Goal: Task Accomplishment & Management: Complete application form

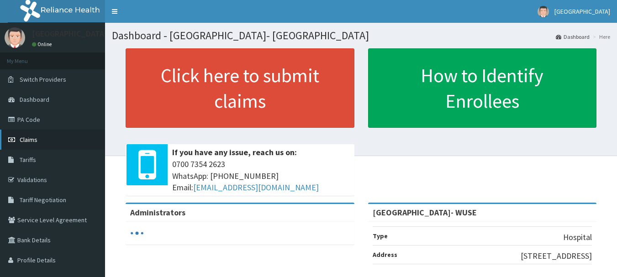
click at [29, 137] on span "Claims" at bounding box center [29, 140] width 18 height 8
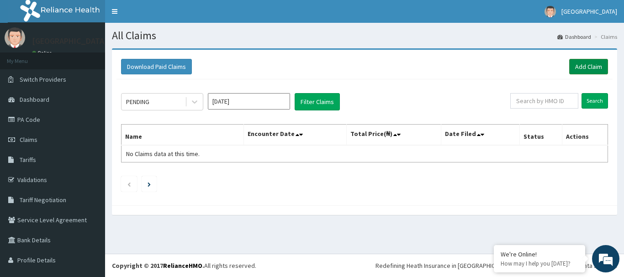
click at [581, 69] on link "Add Claim" at bounding box center [588, 67] width 39 height 16
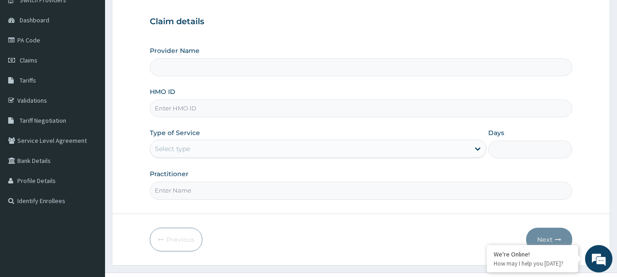
scroll to position [91, 0]
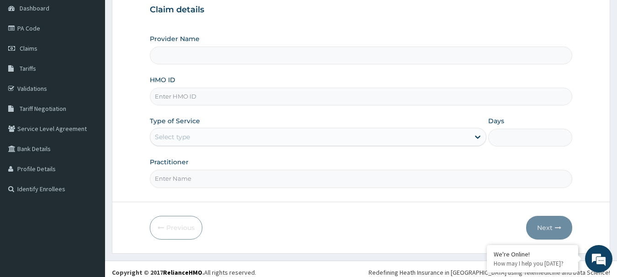
click at [316, 95] on input "HMO ID" at bounding box center [361, 97] width 423 height 18
type input "[GEOGRAPHIC_DATA]- WUSE"
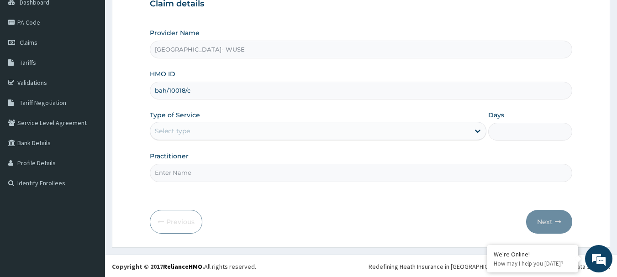
scroll to position [98, 0]
type input "bah/10018/c"
click at [233, 137] on div "Select type" at bounding box center [309, 130] width 319 height 15
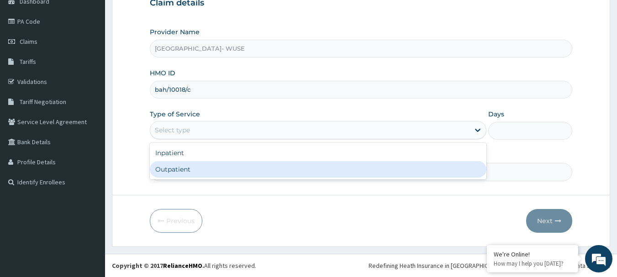
click at [235, 173] on div "Outpatient" at bounding box center [318, 169] width 337 height 16
type input "1"
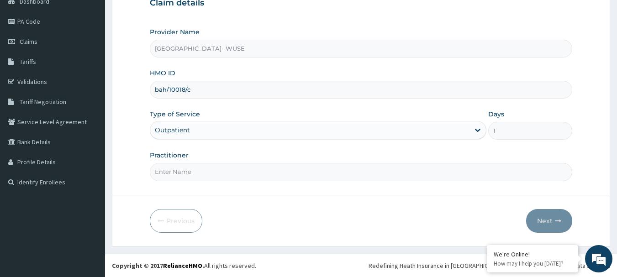
click at [237, 178] on input "Practitioner" at bounding box center [361, 172] width 423 height 18
type input "rose"
click at [543, 222] on button "Next" at bounding box center [549, 221] width 46 height 24
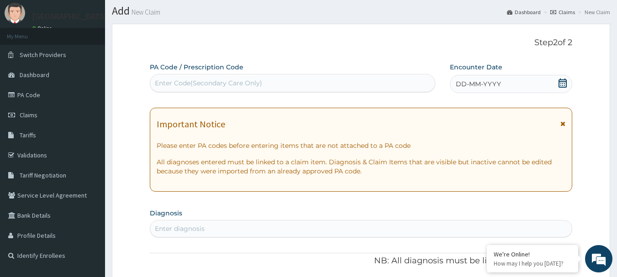
scroll to position [0, 0]
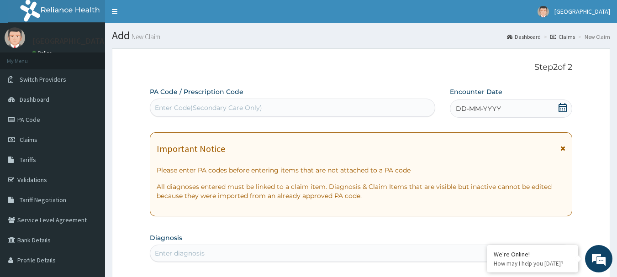
click at [566, 103] on icon at bounding box center [562, 107] width 9 height 9
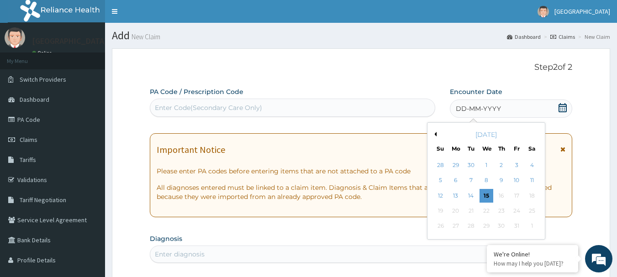
click at [436, 133] on button "Previous Month" at bounding box center [434, 134] width 5 height 5
click at [514, 178] on div "12" at bounding box center [517, 181] width 14 height 14
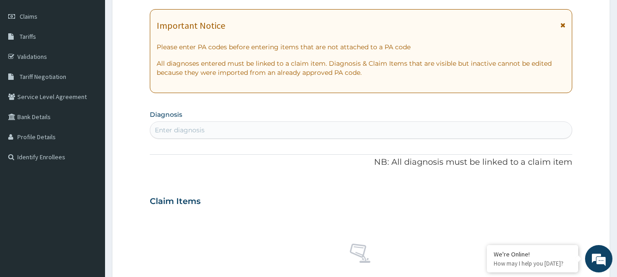
scroll to position [137, 0]
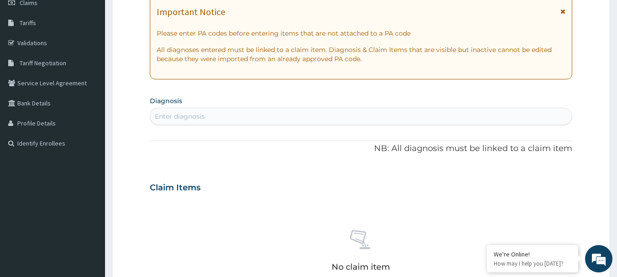
click at [436, 122] on div "Enter diagnosis" at bounding box center [361, 116] width 422 height 15
type input "[MEDICAL_DATA]"
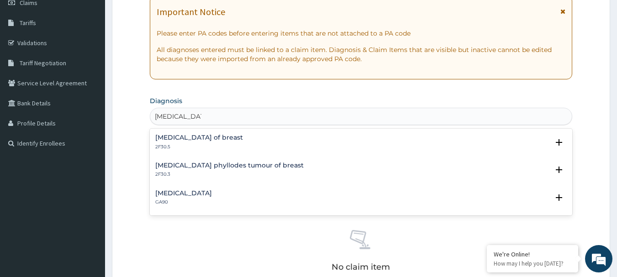
click at [231, 134] on h4 "[MEDICAL_DATA] of breast" at bounding box center [199, 137] width 88 height 7
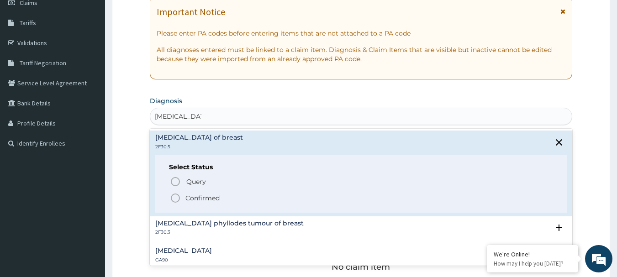
click at [195, 197] on p "Confirmed" at bounding box center [202, 198] width 34 height 9
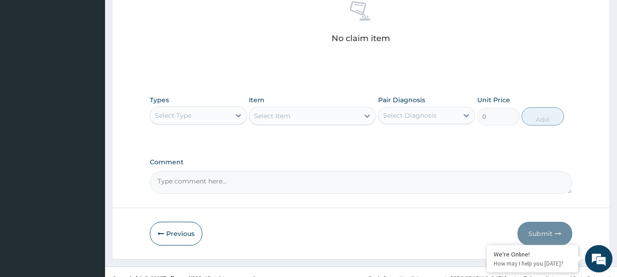
scroll to position [381, 0]
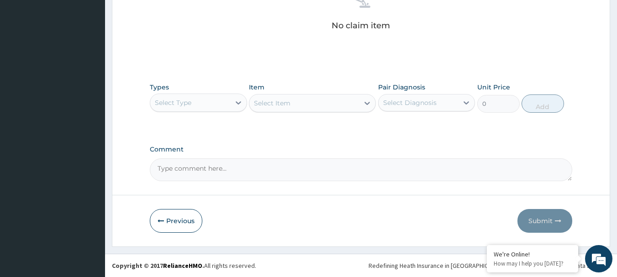
click at [215, 107] on div "Select Type" at bounding box center [190, 102] width 80 height 15
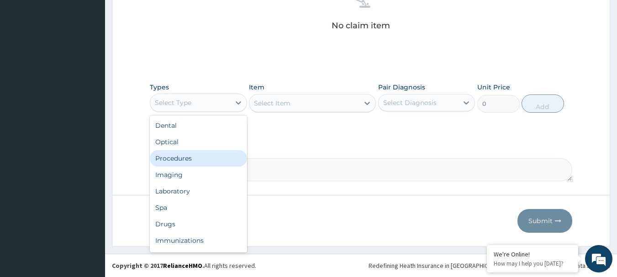
click at [205, 158] on div "Procedures" at bounding box center [198, 158] width 97 height 16
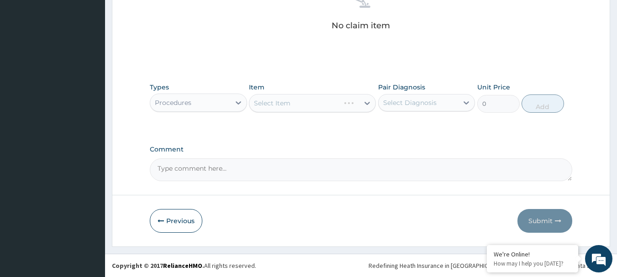
click at [344, 107] on div "Select Item" at bounding box center [312, 103] width 127 height 18
click at [353, 101] on div "Select Item" at bounding box center [304, 103] width 110 height 15
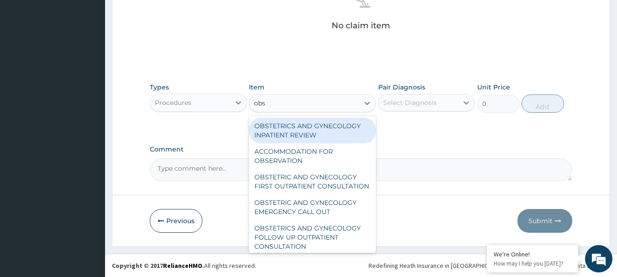
type input "obst"
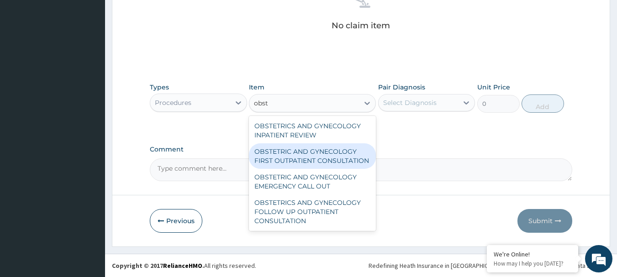
click at [346, 153] on div "OBSTETRIC AND GYNECOLOGY FIRST OUTPATIENT CONSULTATION" at bounding box center [312, 156] width 127 height 26
type input "27000"
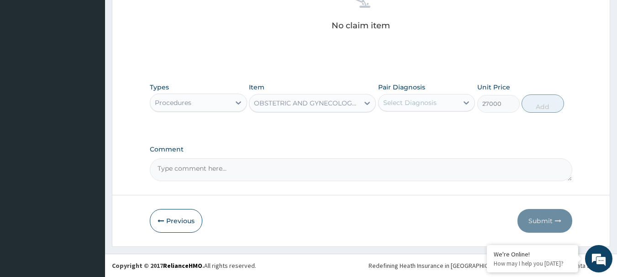
click at [432, 105] on div "Select Diagnosis" at bounding box center [409, 102] width 53 height 9
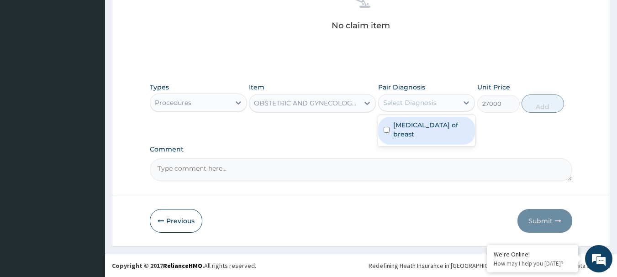
click at [425, 127] on label "[MEDICAL_DATA] of breast" at bounding box center [431, 130] width 77 height 18
checkbox input "true"
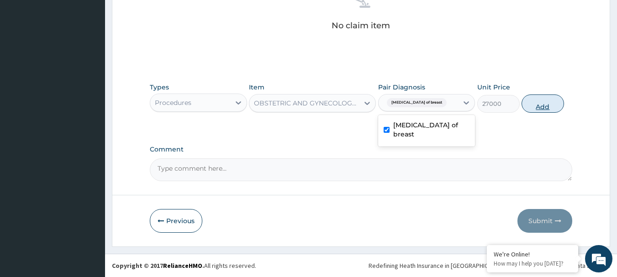
click at [542, 107] on button "Add" at bounding box center [543, 104] width 42 height 18
type input "0"
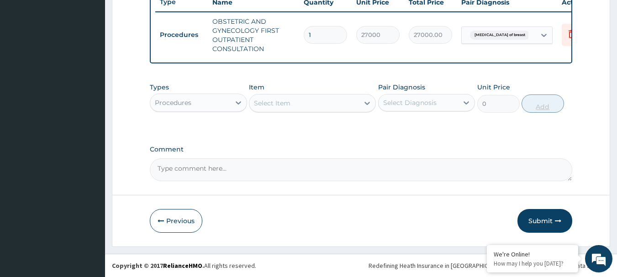
scroll to position [359, 0]
click at [369, 104] on icon at bounding box center [367, 103] width 9 height 9
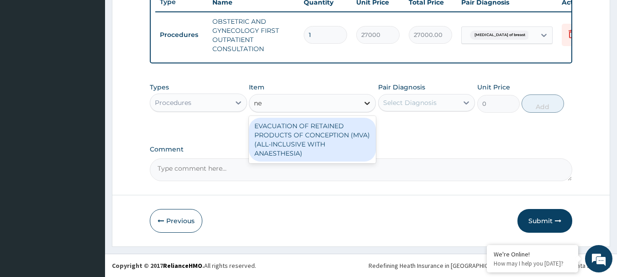
type input "n"
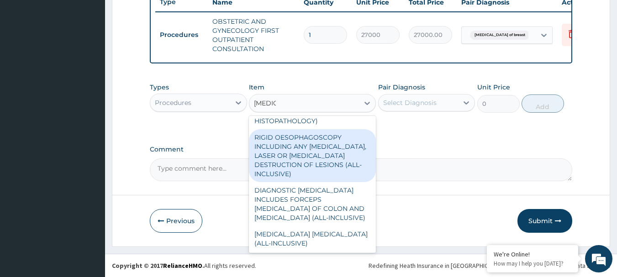
scroll to position [502, 0]
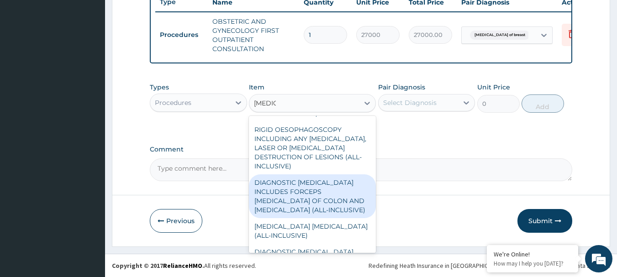
type input "[MEDICAL_DATA]"
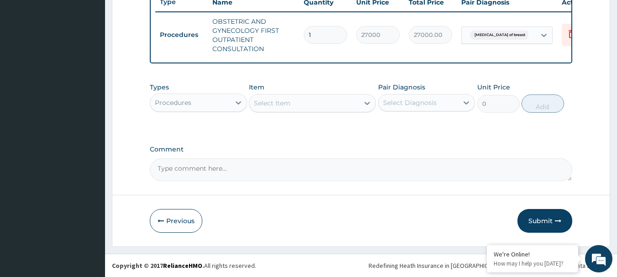
click at [309, 109] on div "Select Item" at bounding box center [304, 103] width 110 height 15
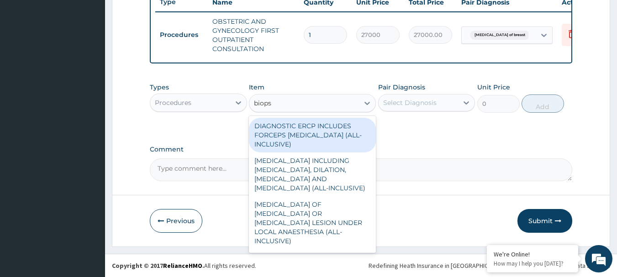
type input "[MEDICAL_DATA]"
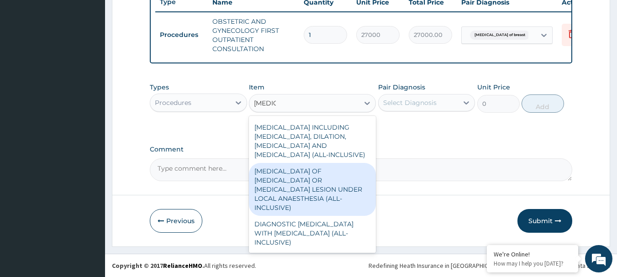
scroll to position [18, 0]
